Goal: Check status: Check status

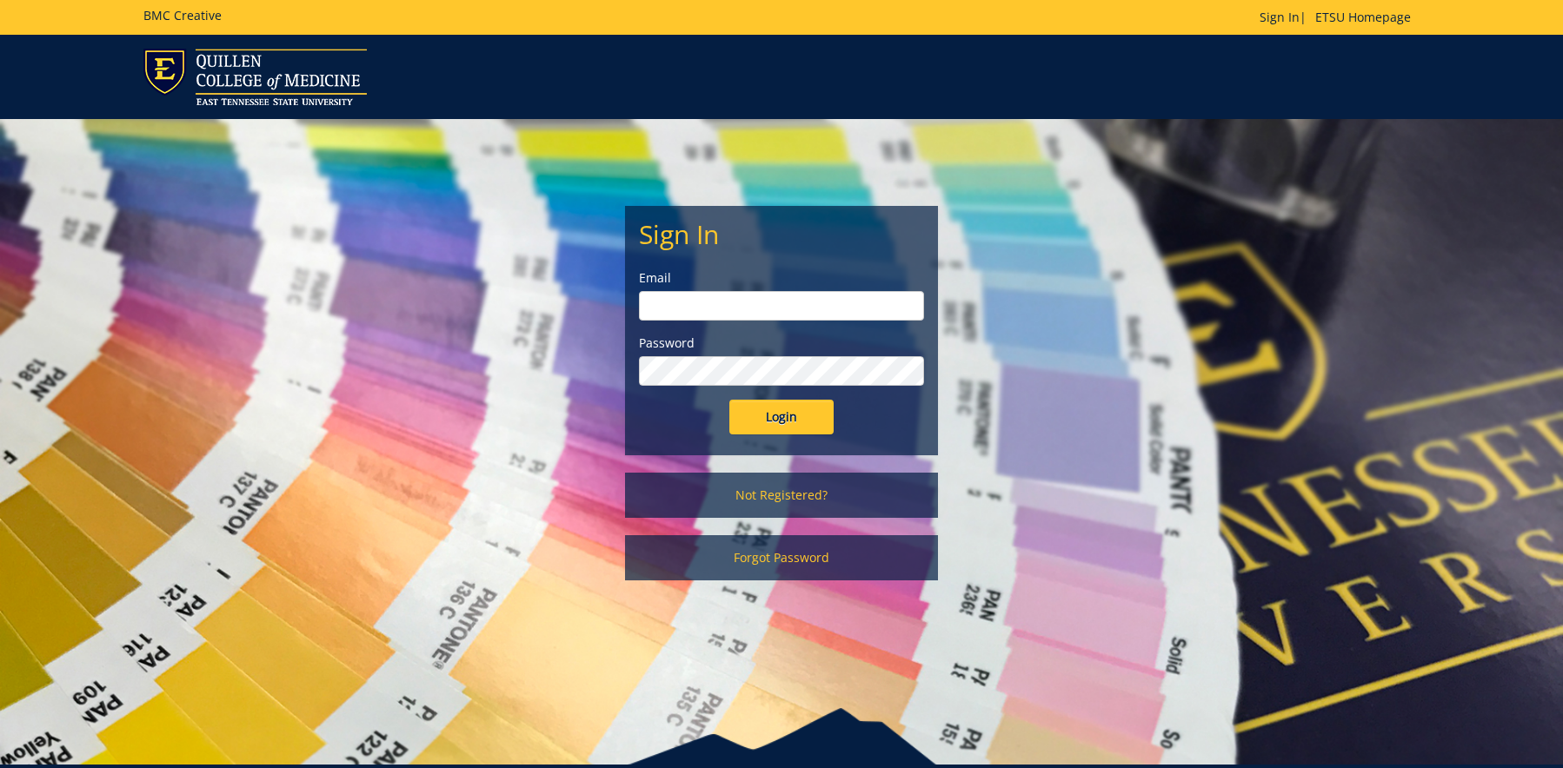
click at [892, 302] on input "email" at bounding box center [781, 306] width 285 height 30
type input "[EMAIL_ADDRESS][DOMAIN_NAME]"
click at [779, 428] on input "Login" at bounding box center [781, 417] width 104 height 35
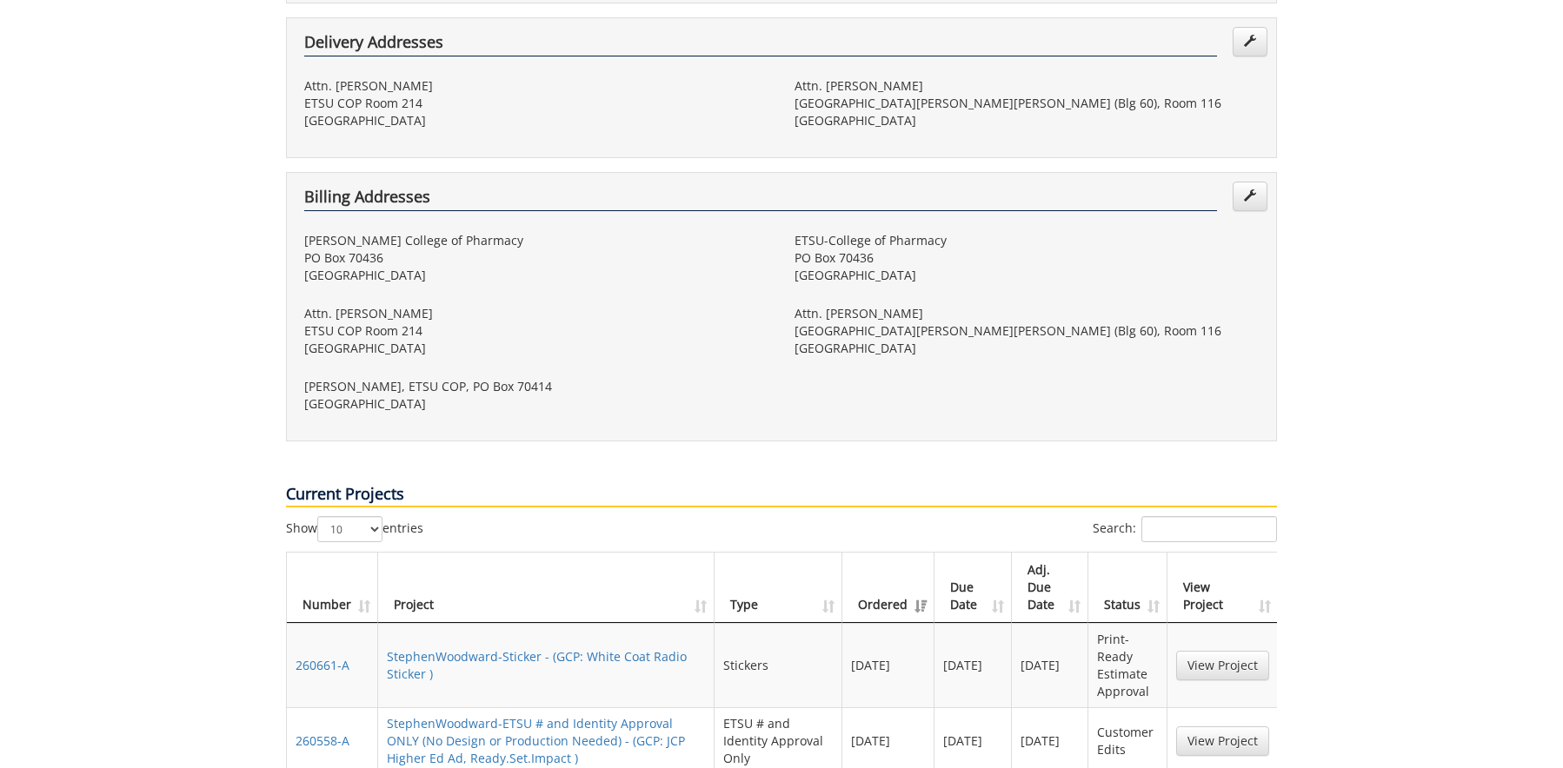
scroll to position [588, 0]
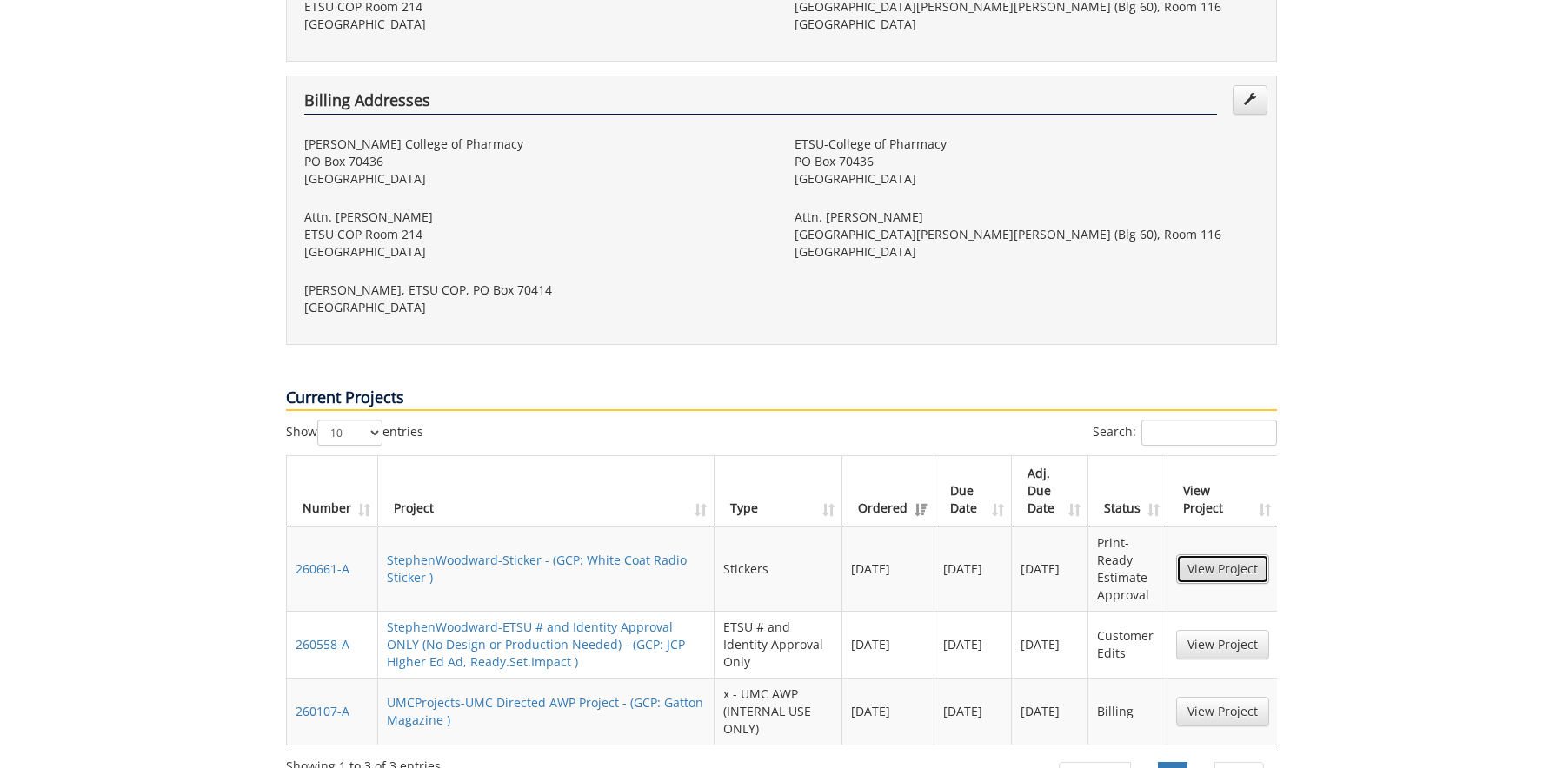
click at [1234, 554] on link "View Project" at bounding box center [1222, 569] width 93 height 30
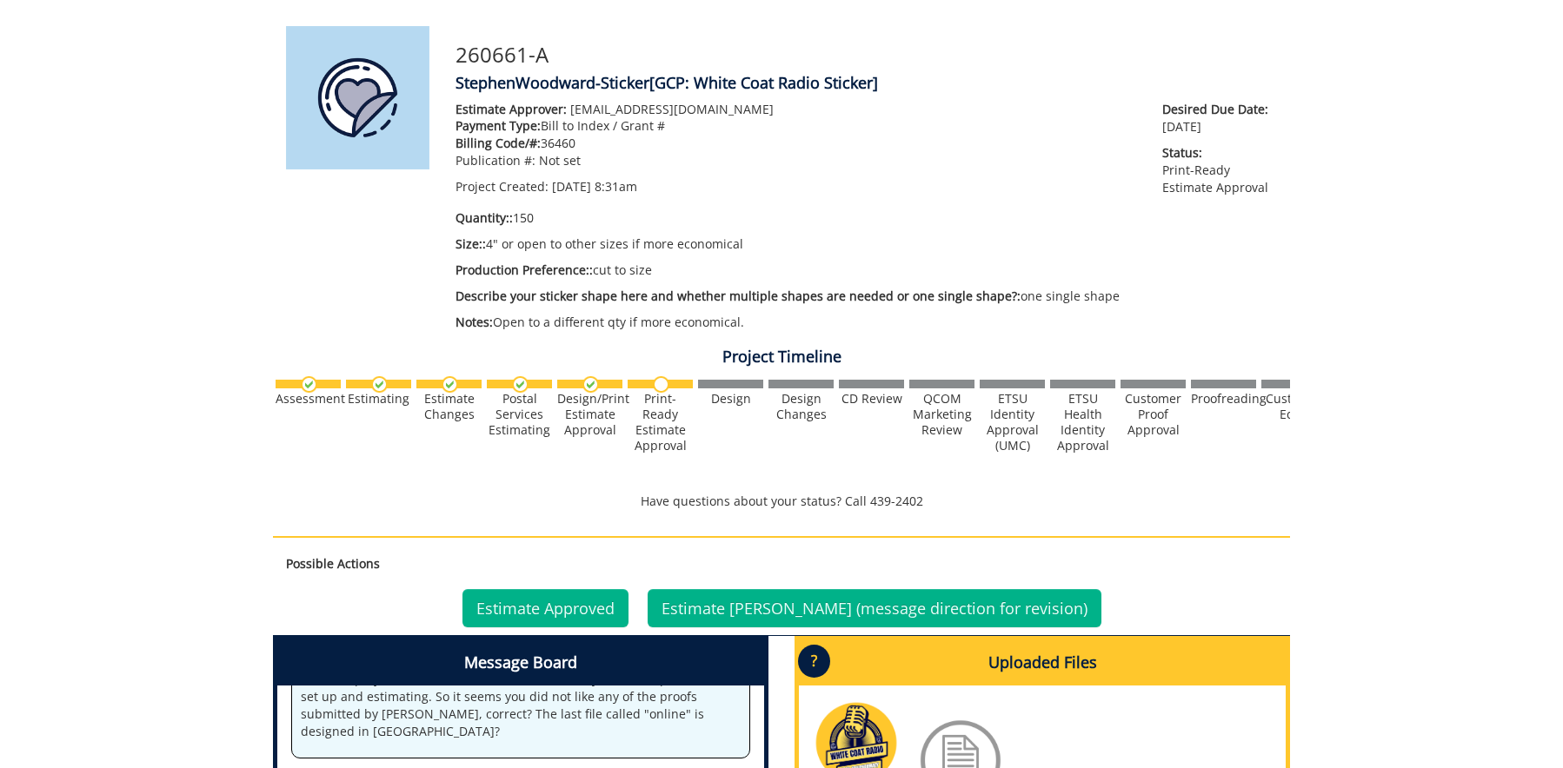
scroll to position [461, 0]
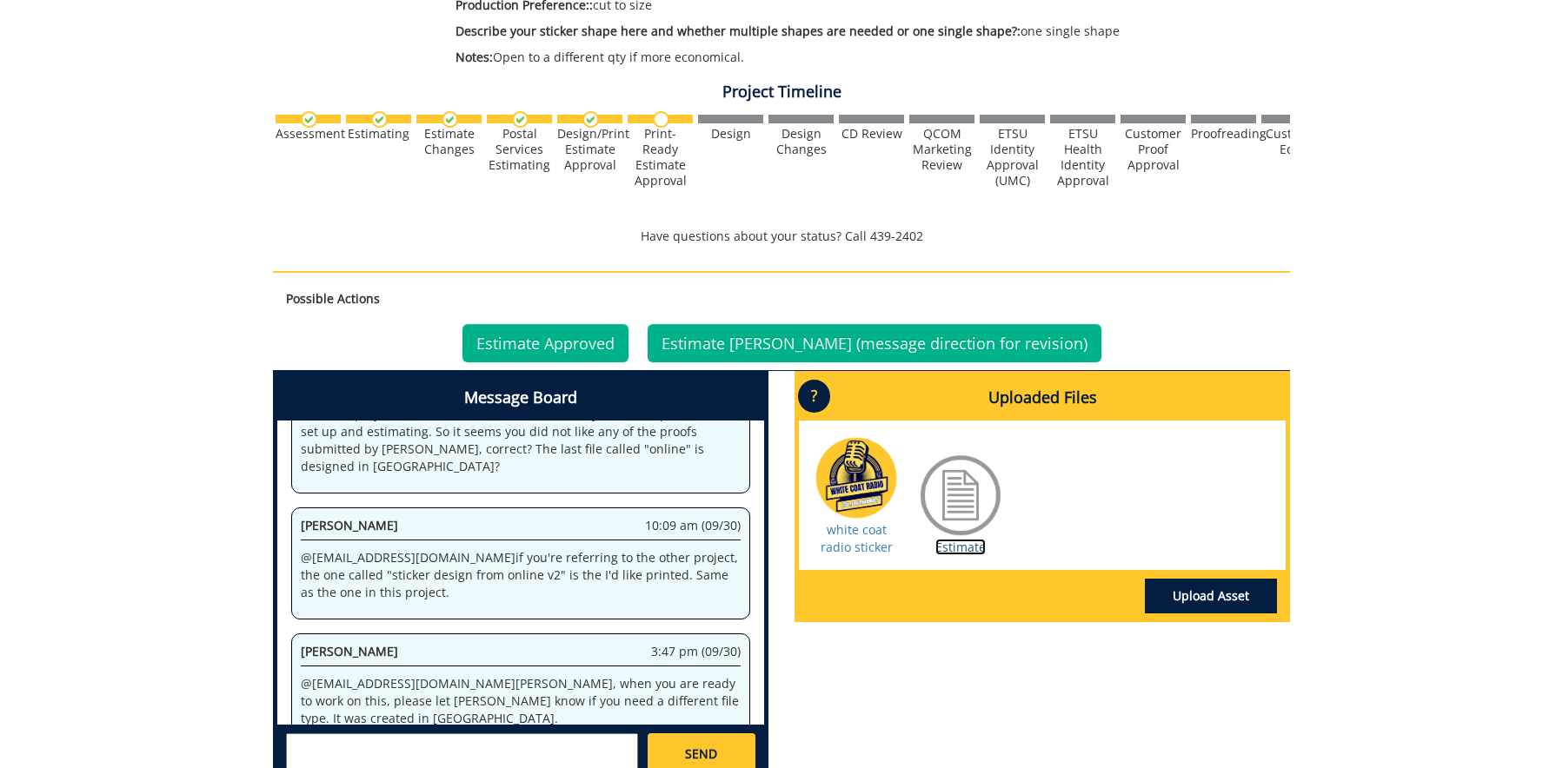
click at [959, 541] on link "Estimate" at bounding box center [960, 547] width 50 height 17
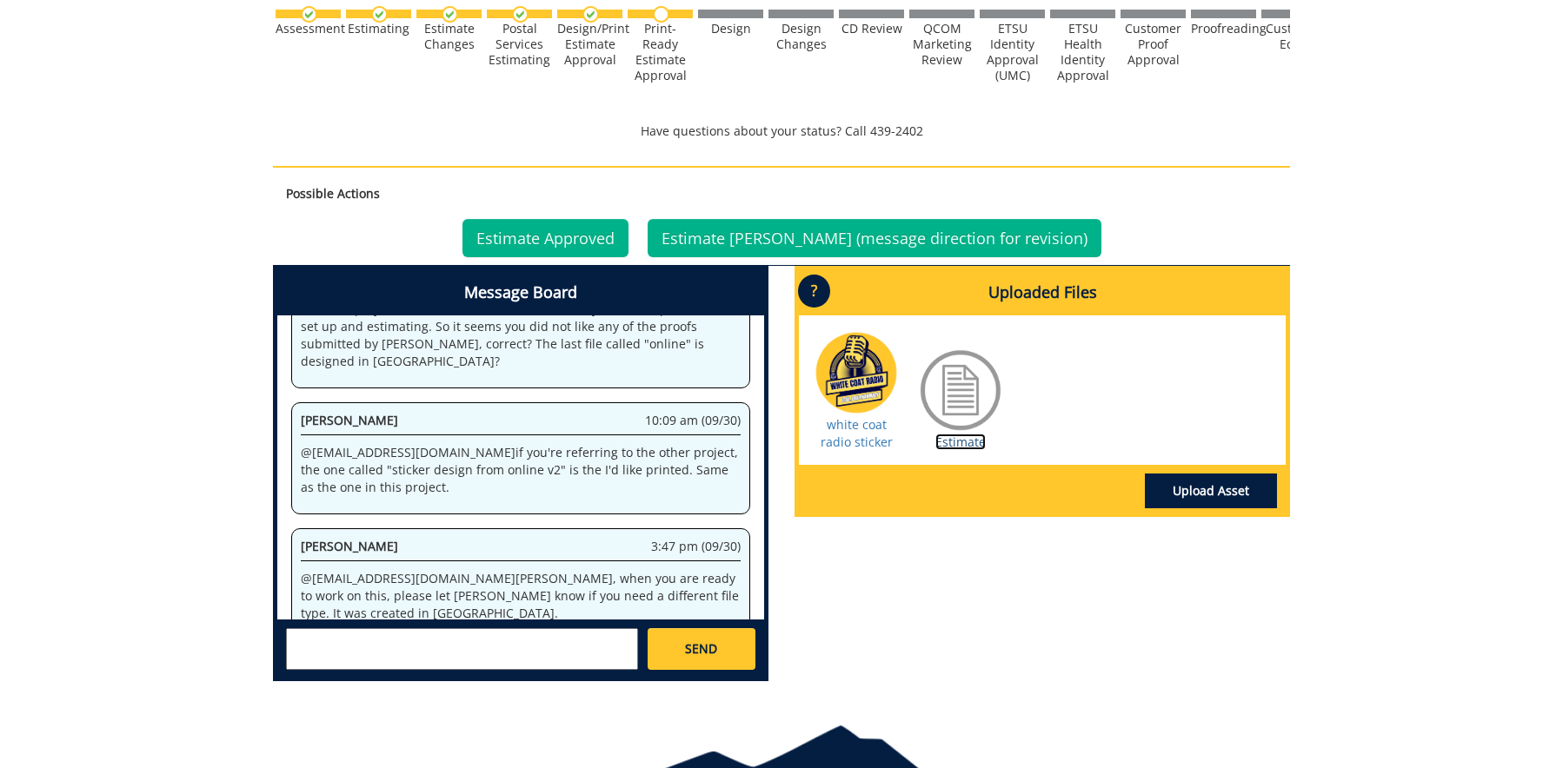
scroll to position [581, 0]
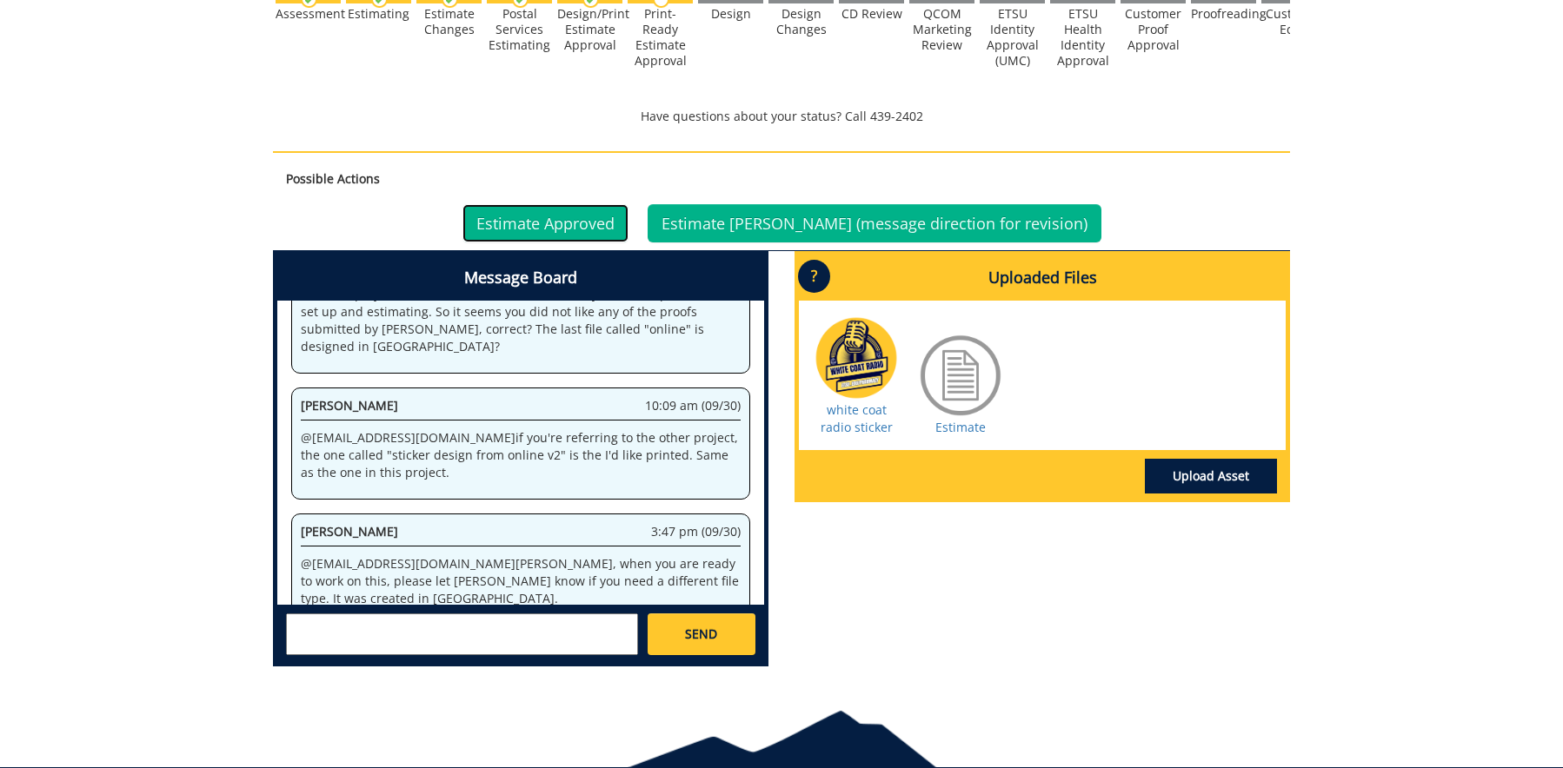
click at [628, 224] on link "Estimate Approved" at bounding box center [545, 223] width 166 height 38
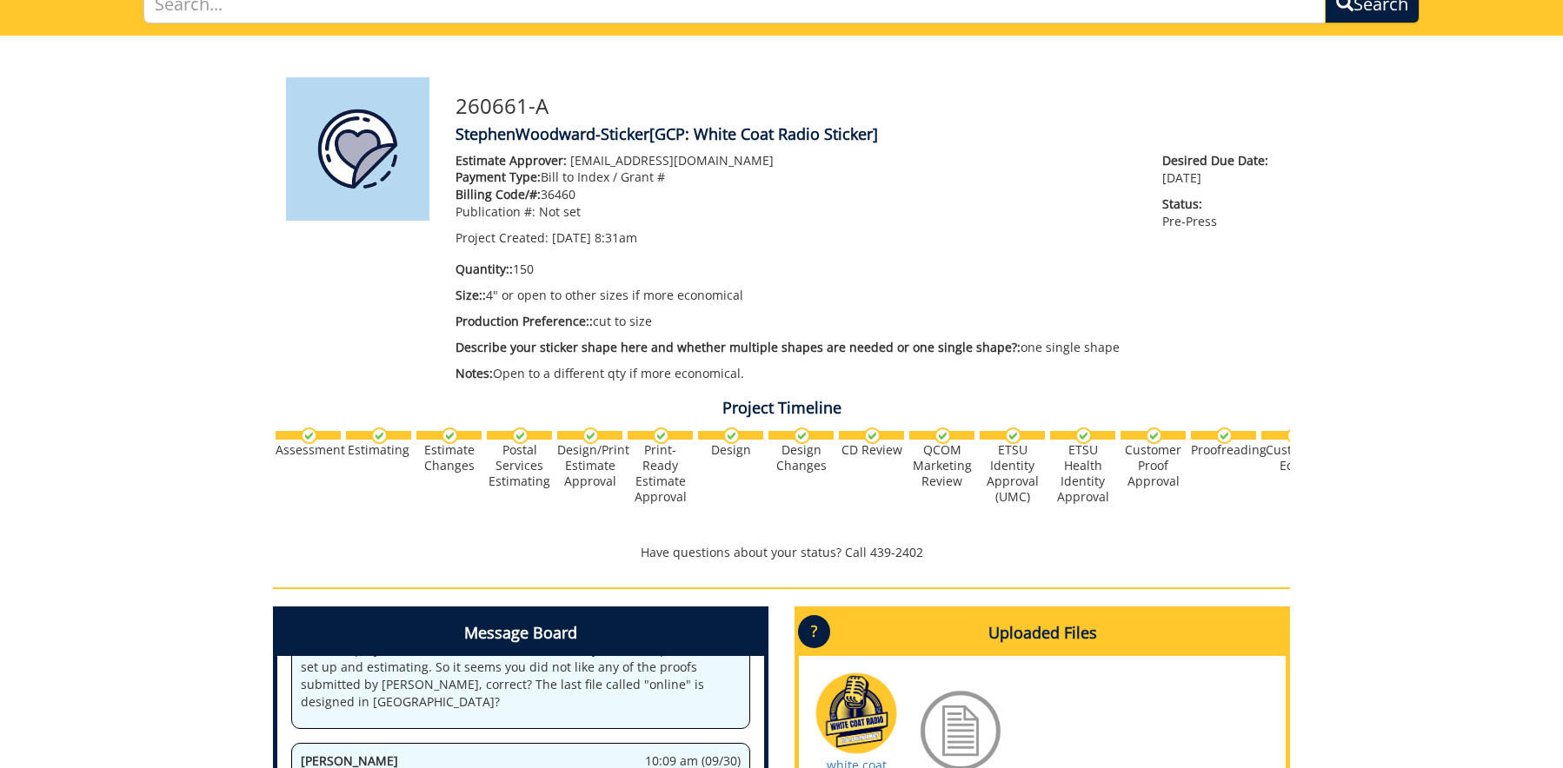
scroll to position [435, 0]
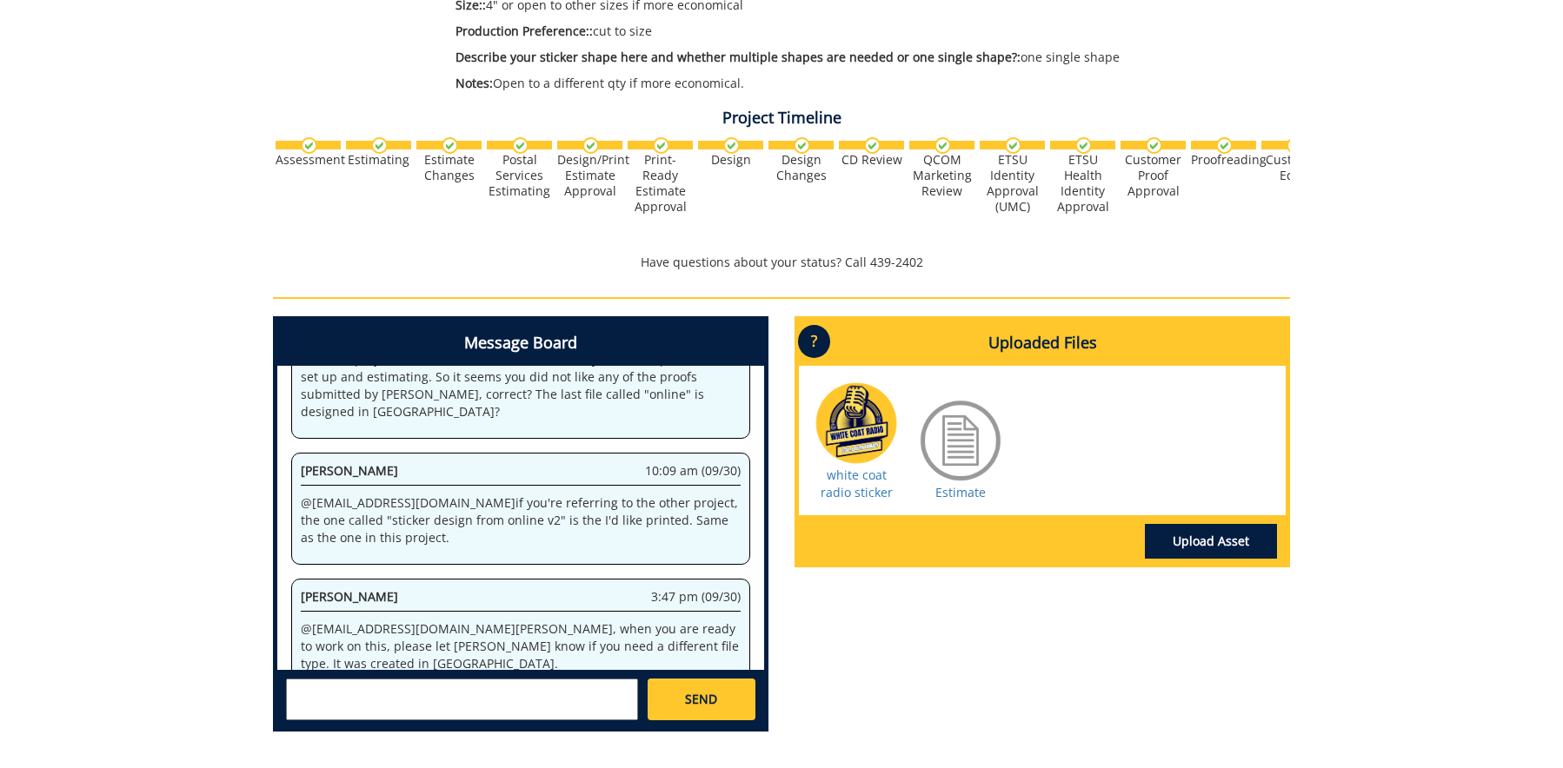
click at [863, 502] on div "white coat radio sticker Estimate" at bounding box center [1042, 440] width 487 height 149
click at [863, 488] on link "white coat radio sticker" at bounding box center [856, 484] width 72 height 34
